Goal: Register for event/course

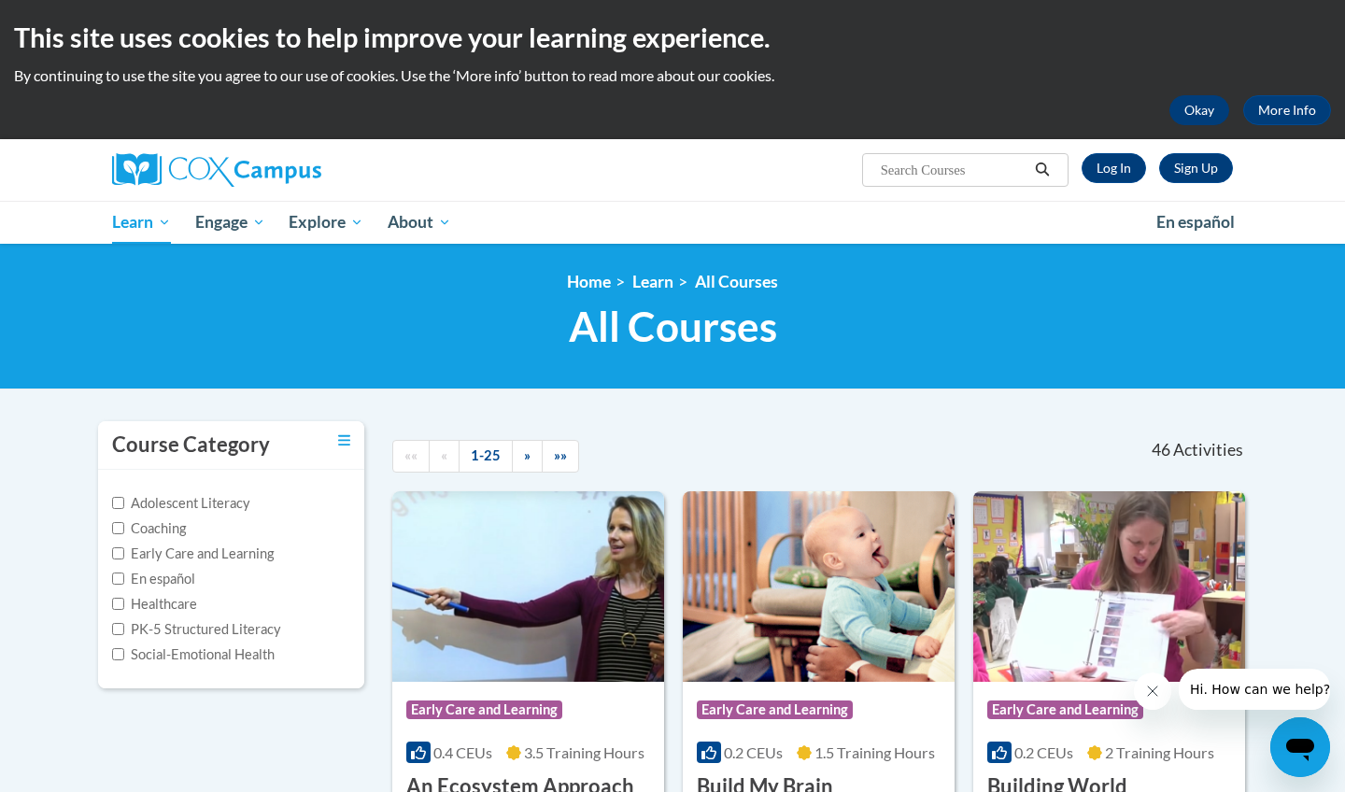
click at [1193, 109] on button "Okay" at bounding box center [1199, 110] width 60 height 30
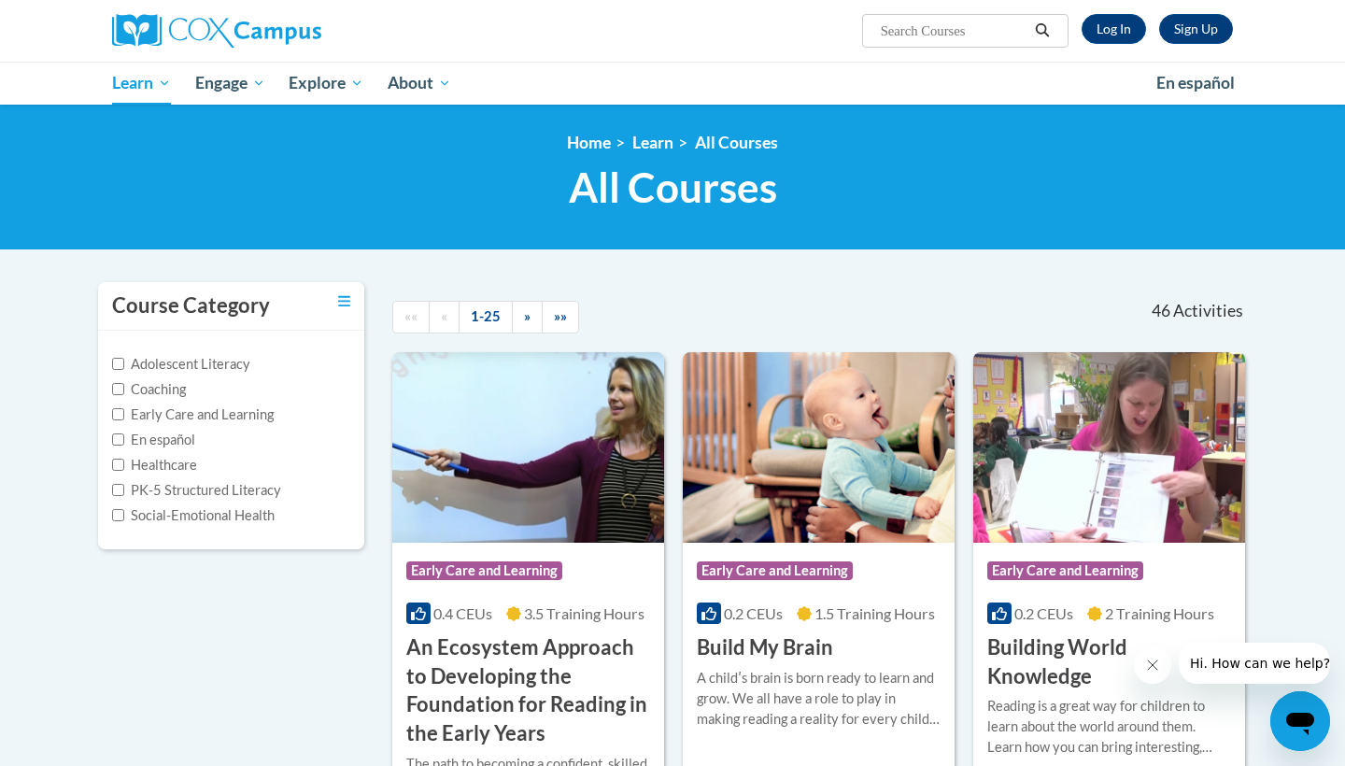
click at [987, 20] on input "Search..." at bounding box center [953, 31] width 149 height 22
type input "teaching writing"
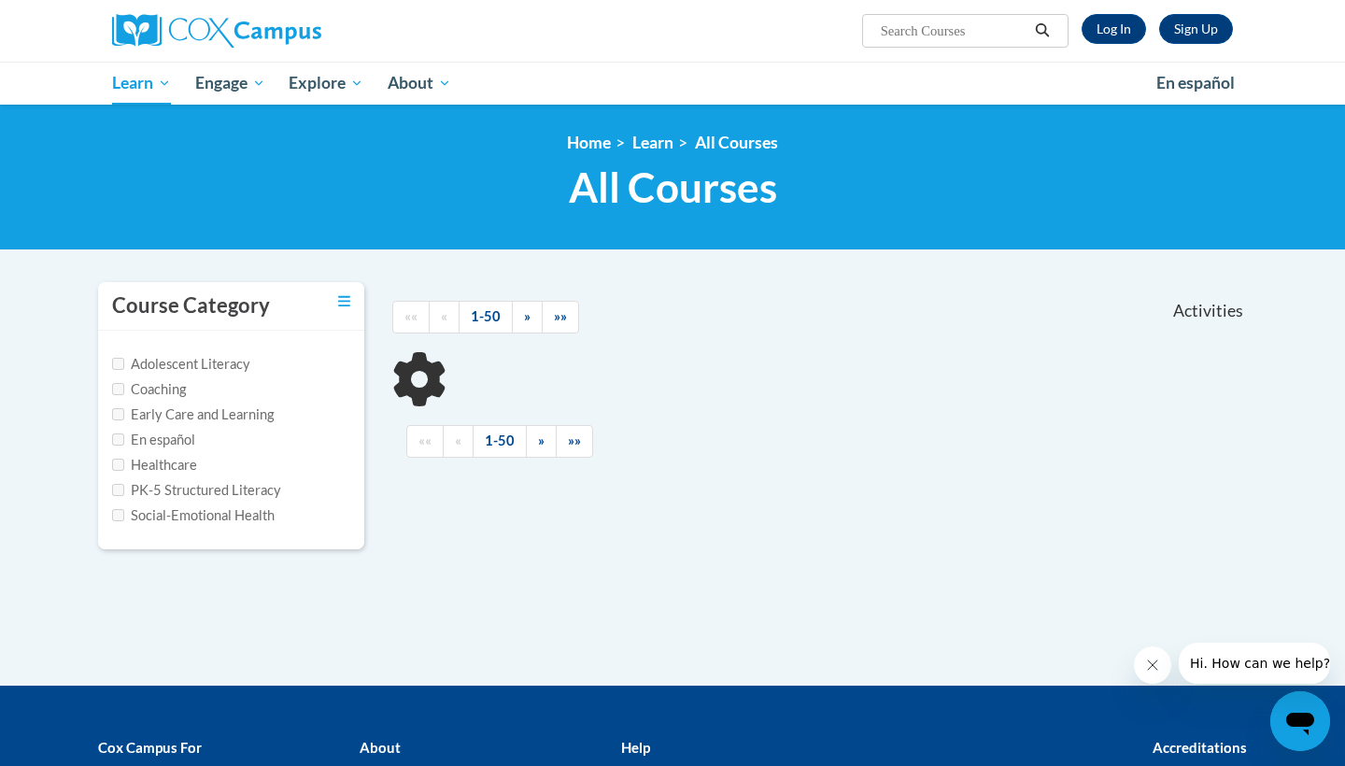
type input "teaching writing"
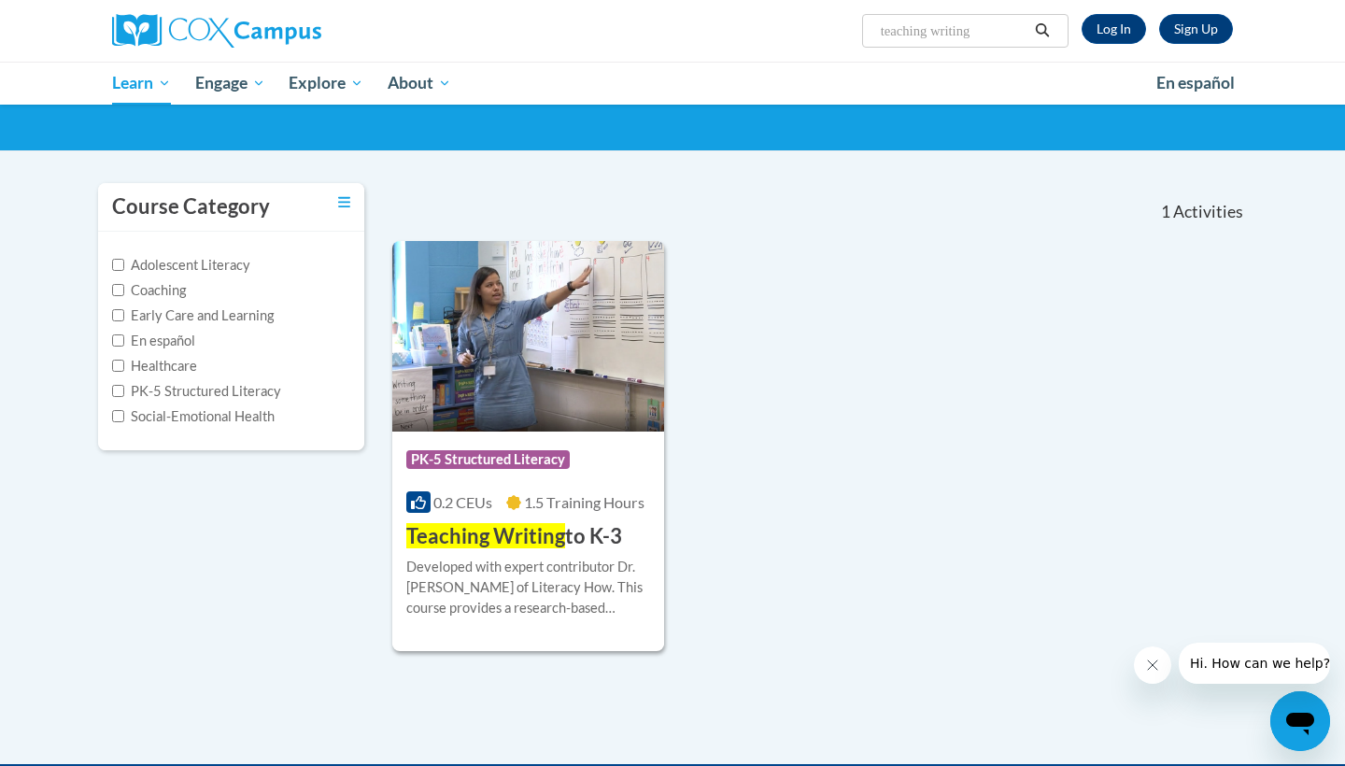
scroll to position [106, 0]
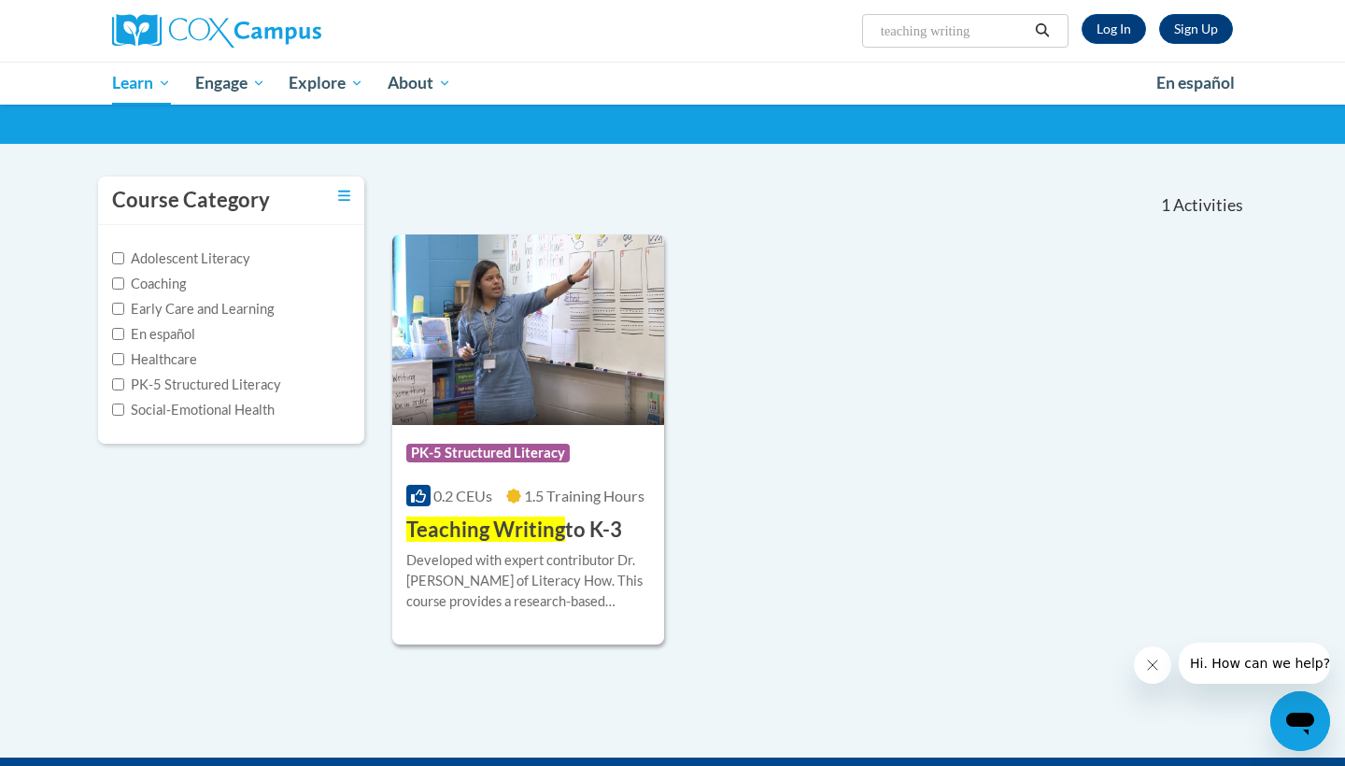
click at [515, 540] on span "Teaching Writing" at bounding box center [485, 529] width 159 height 25
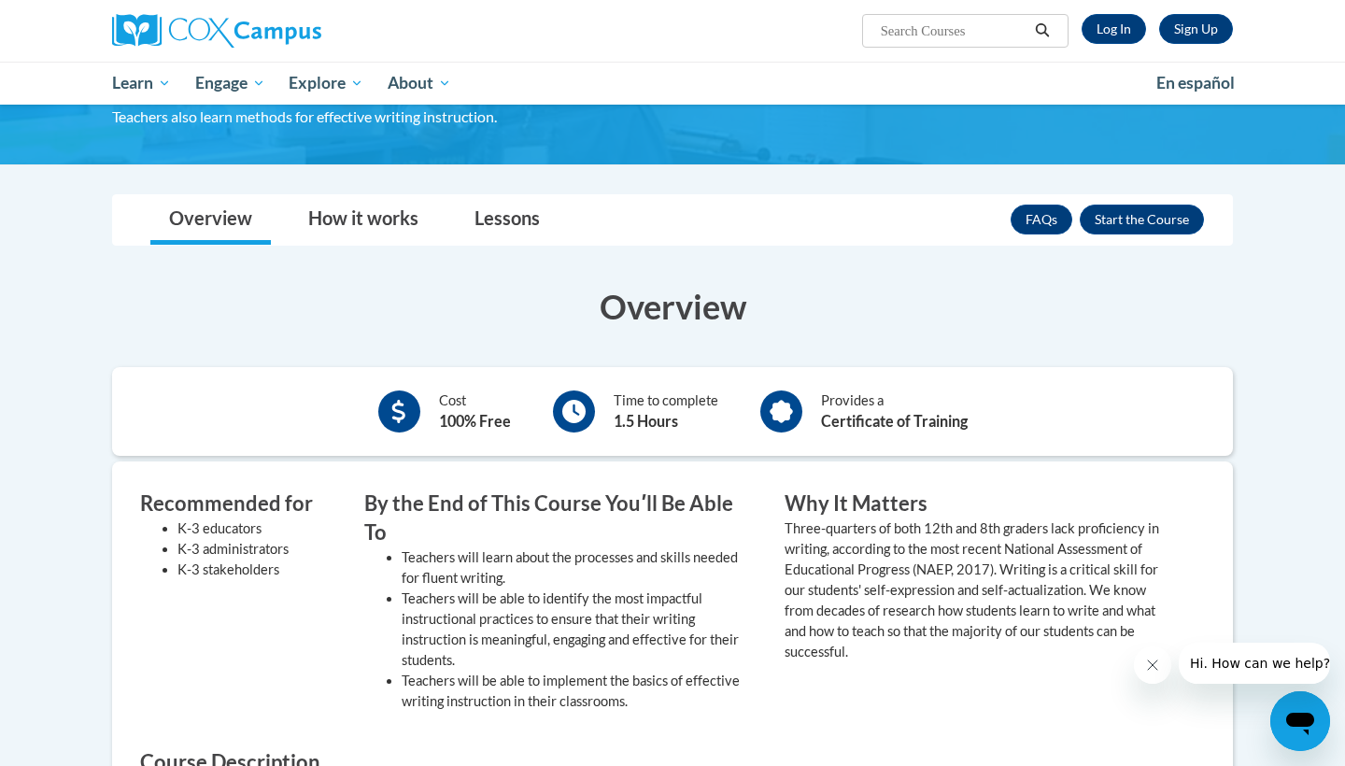
scroll to position [191, 0]
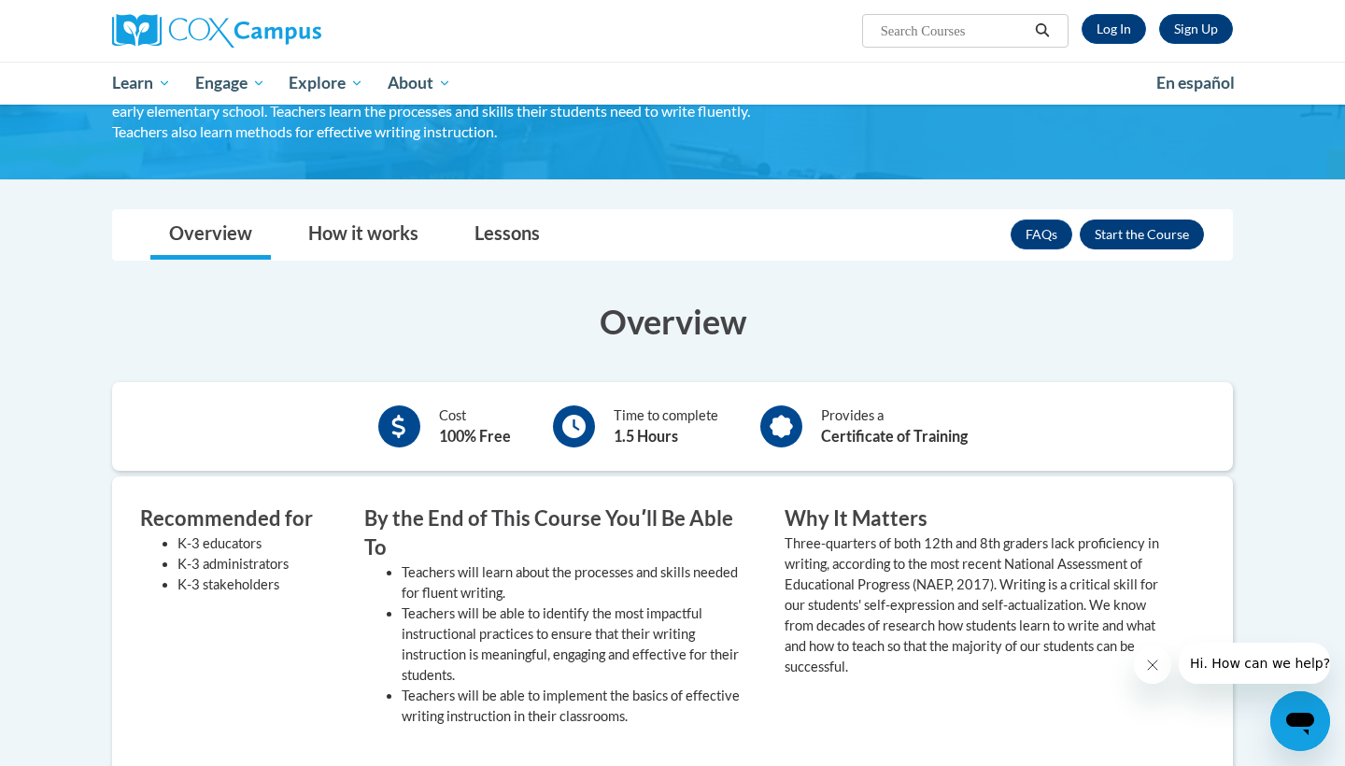
click at [1124, 234] on button "Enroll" at bounding box center [1142, 234] width 124 height 30
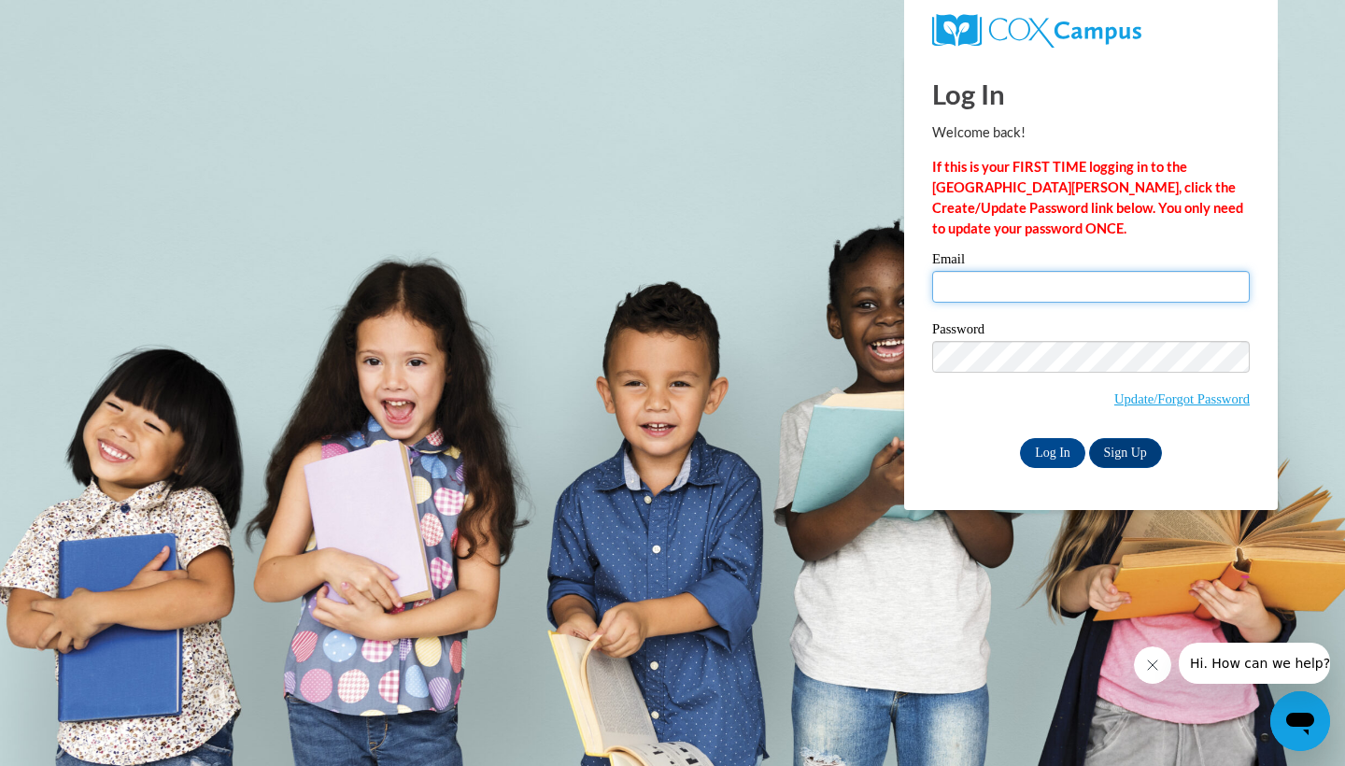
type input "chloemradich@gmail.com"
click at [1044, 451] on input "Log In" at bounding box center [1052, 453] width 65 height 30
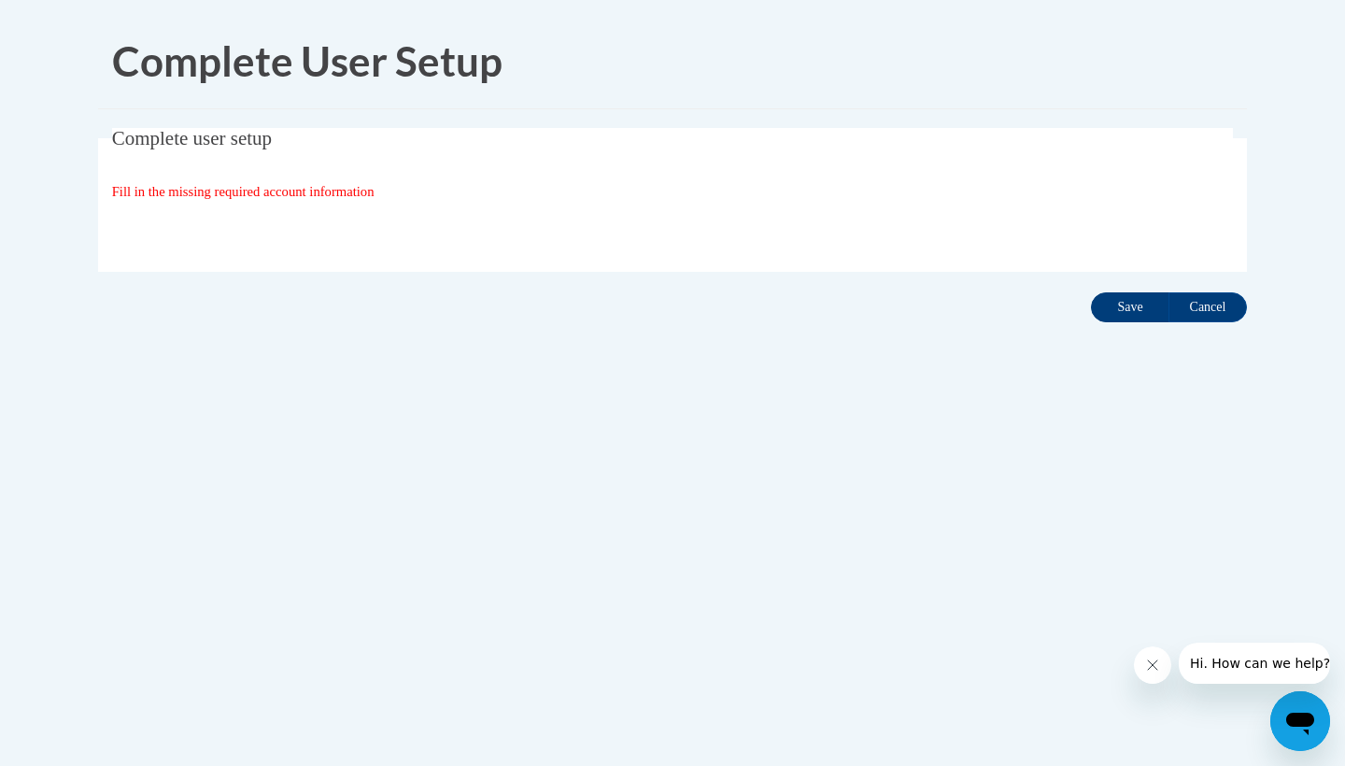
click at [1113, 308] on input "Save" at bounding box center [1130, 307] width 78 height 30
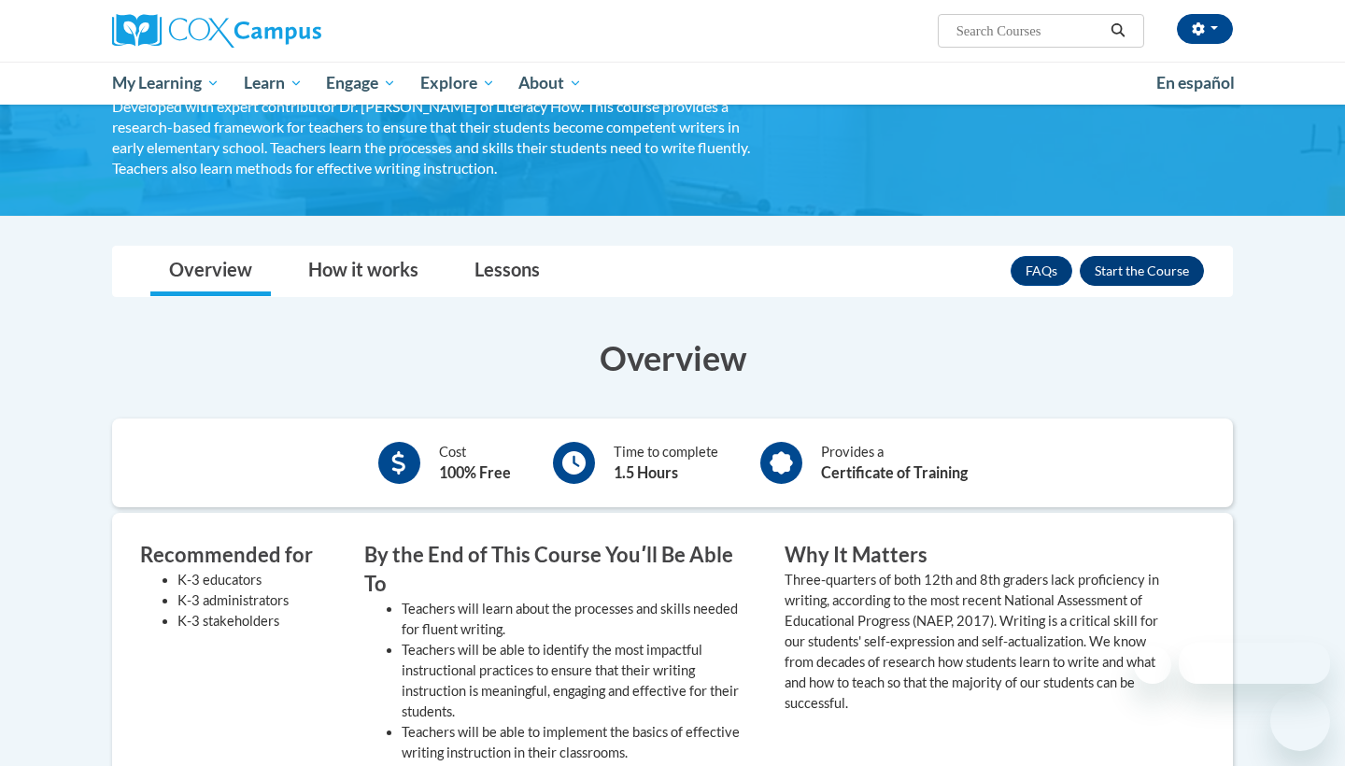
click at [1151, 276] on button "Enroll" at bounding box center [1142, 271] width 124 height 30
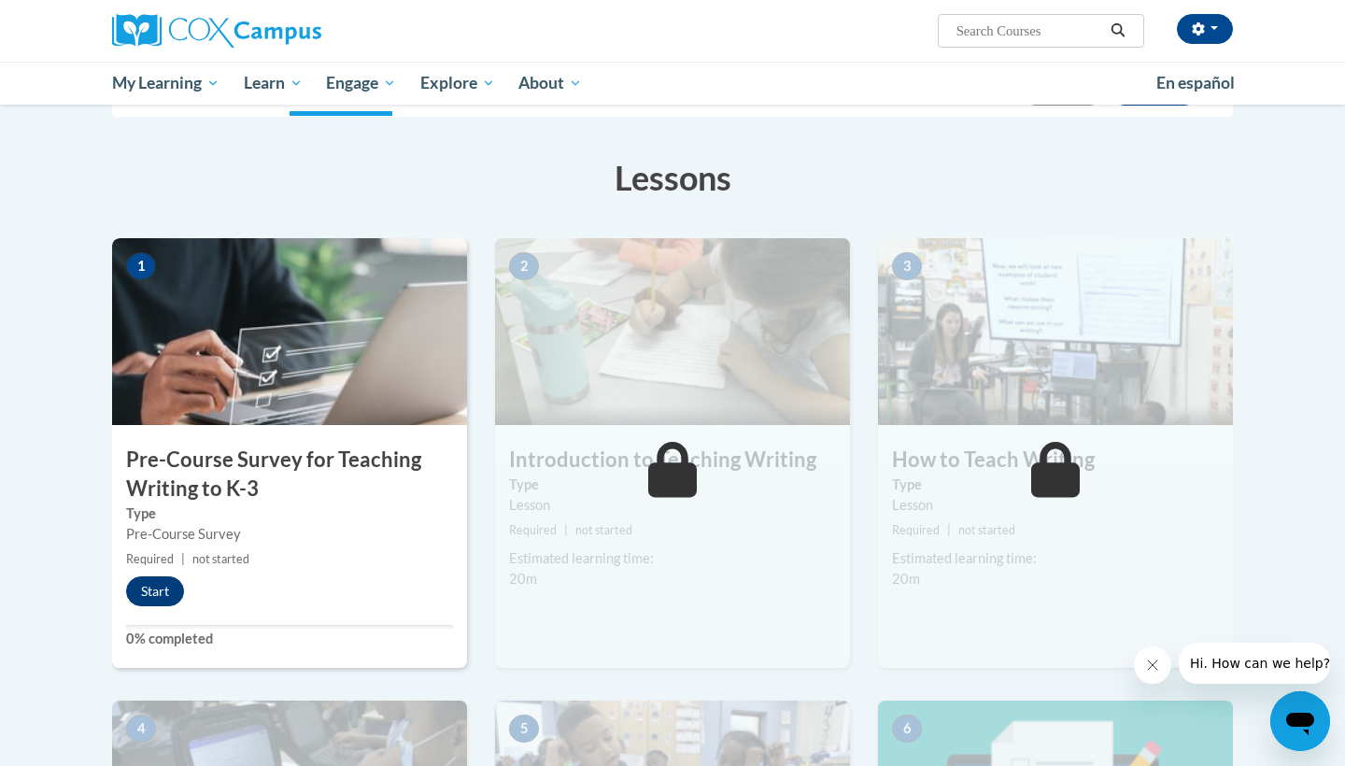
click at [153, 582] on button "Start" at bounding box center [155, 591] width 58 height 30
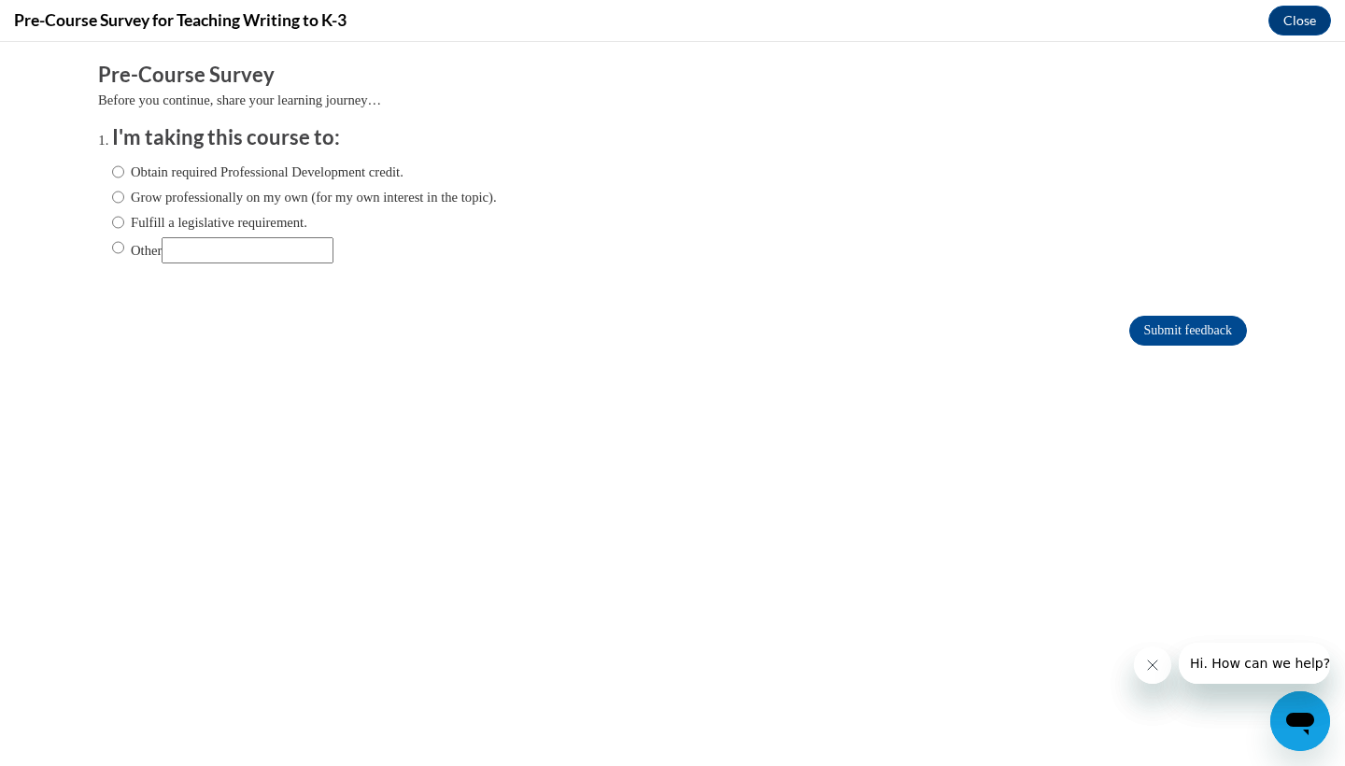
click at [117, 170] on input "Obtain required Professional Development credit." at bounding box center [118, 172] width 12 height 21
radio input "true"
click at [1155, 337] on input "Submit feedback" at bounding box center [1188, 331] width 118 height 30
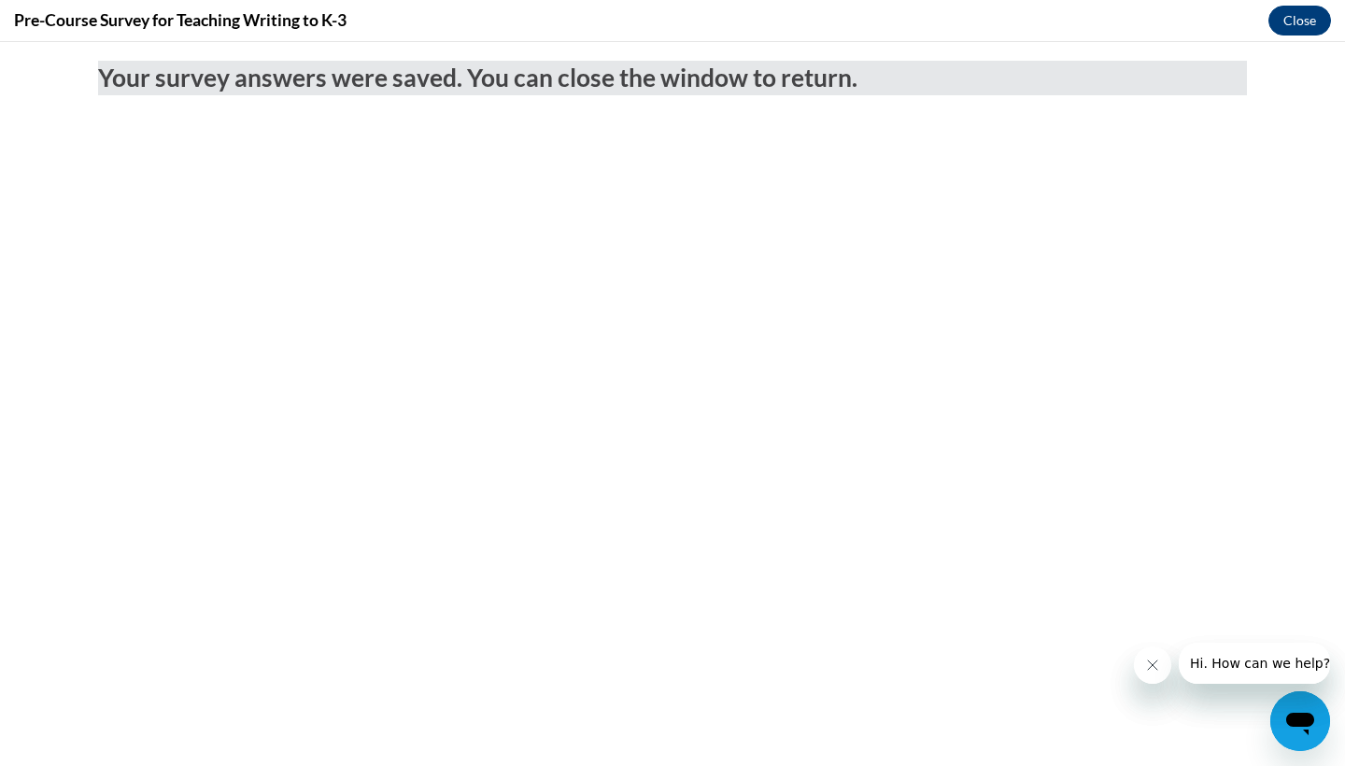
click at [1301, 21] on button "Close" at bounding box center [1299, 21] width 63 height 30
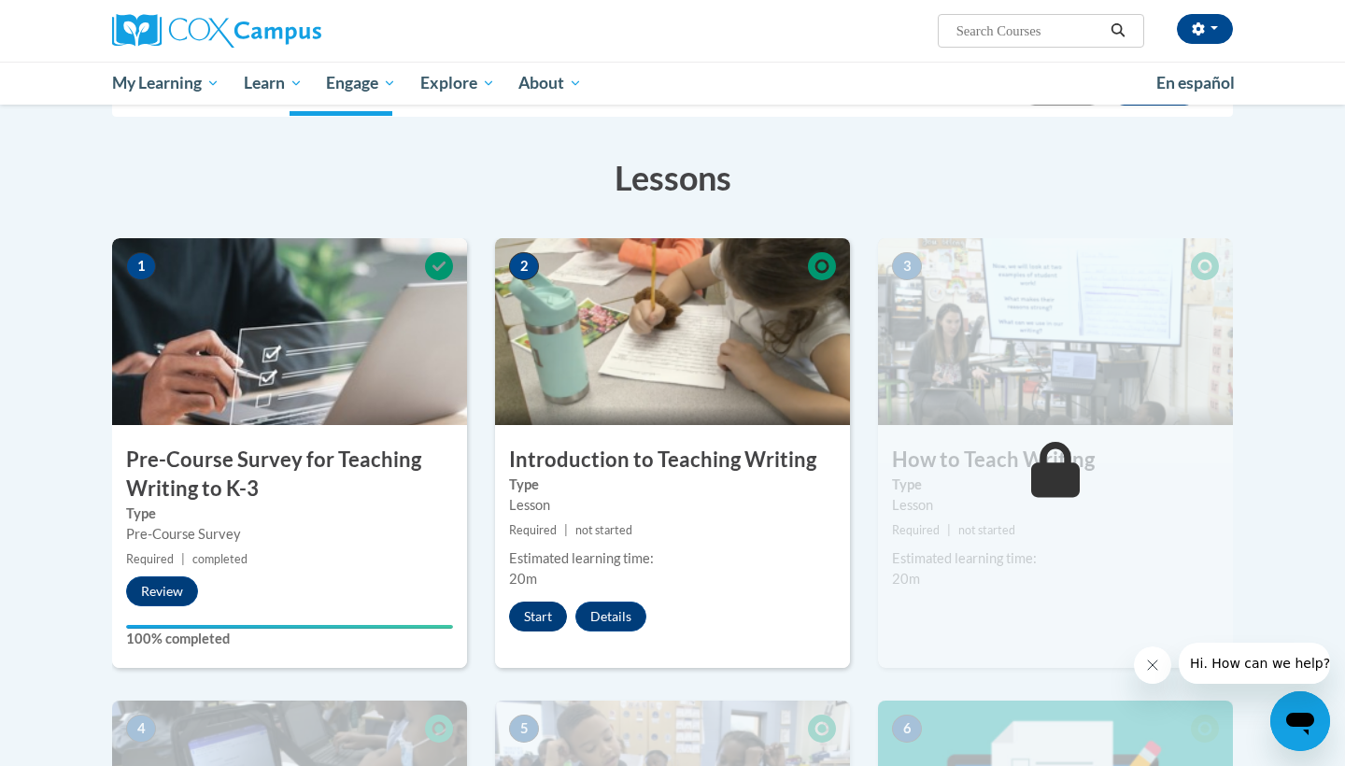
click at [533, 610] on button "Start" at bounding box center [538, 617] width 58 height 30
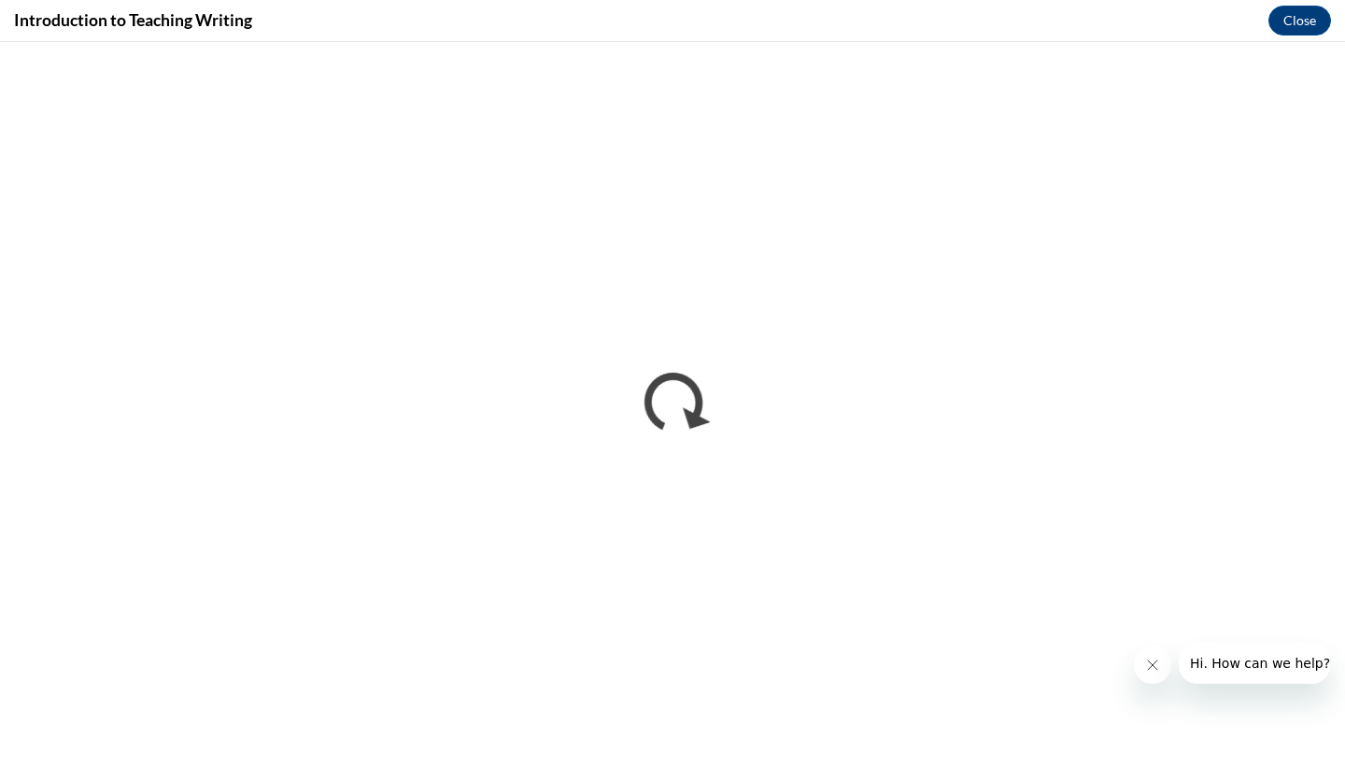
click at [1154, 670] on icon "Close message from company" at bounding box center [1152, 665] width 15 height 15
